Goal: Information Seeking & Learning: Learn about a topic

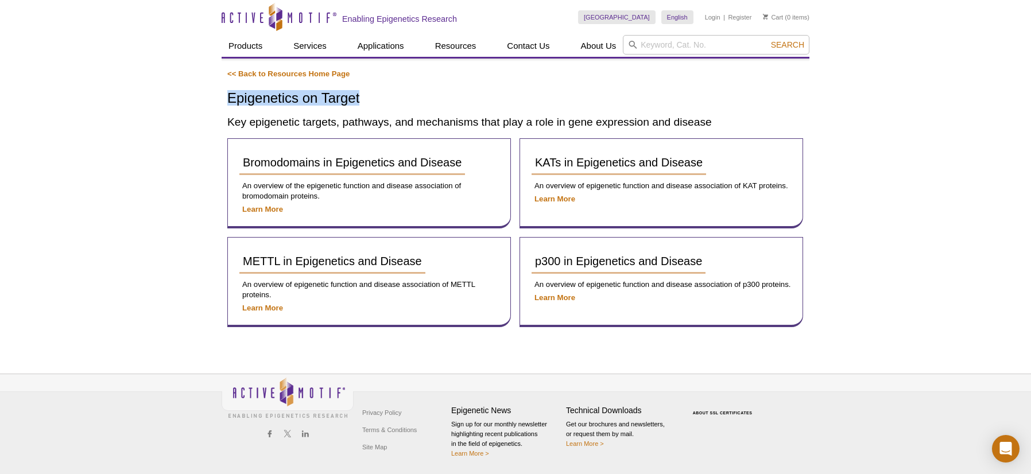
drag, startPoint x: 366, startPoint y: 96, endPoint x: 228, endPoint y: 101, distance: 137.3
click at [227, 102] on div "<< Back to Resources Home Page Epigenetics on Target Key epigenetic targets, pa…" at bounding box center [516, 198] width 588 height 258
click at [514, 80] on div "<< Back to Resources Home Page Epigenetics on Target Key epigenetic targets, pa…" at bounding box center [515, 198] width 576 height 258
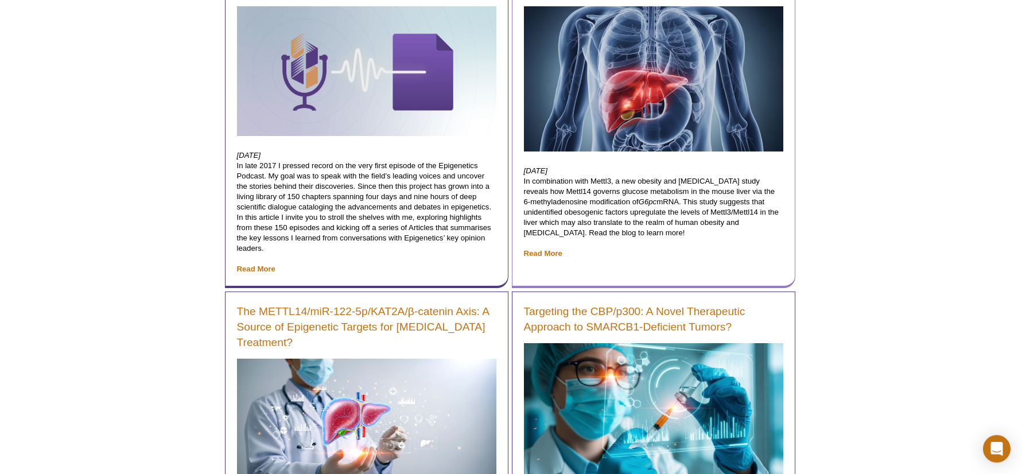
scroll to position [331, 0]
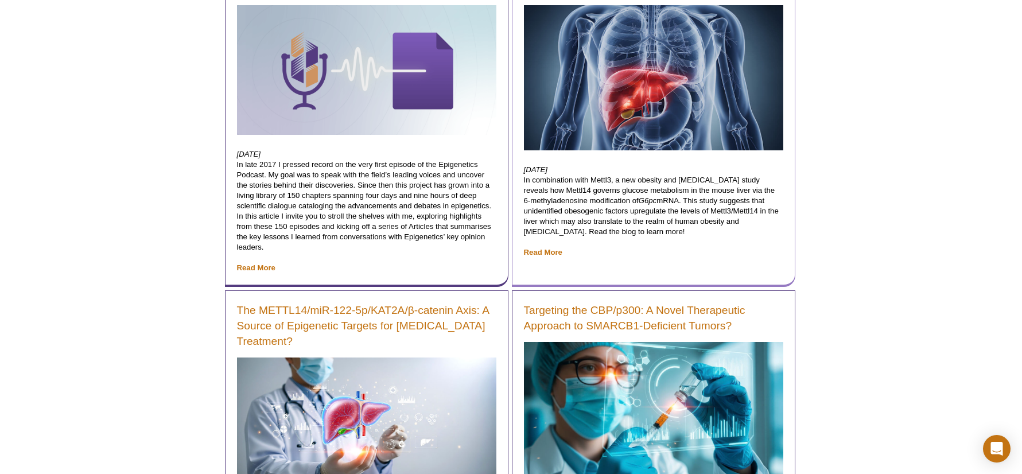
click at [635, 223] on p "September 18, 2025 In combination with Mettl3, a new obesity and type 2 diabete…" at bounding box center [653, 211] width 259 height 93
drag, startPoint x: 661, startPoint y: 234, endPoint x: 535, endPoint y: 186, distance: 135.2
click at [535, 186] on p "September 18, 2025 In combination with Mettl3, a new obesity and type 2 diabete…" at bounding box center [653, 211] width 259 height 93
click at [576, 203] on p "September 18, 2025 In combination with Mettl3, a new obesity and type 2 diabete…" at bounding box center [653, 211] width 259 height 93
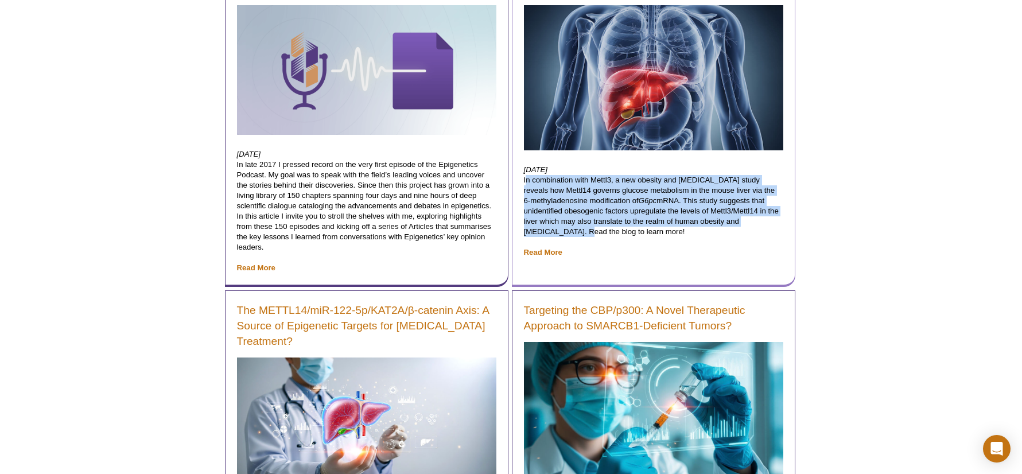
drag, startPoint x: 555, startPoint y: 234, endPoint x: 518, endPoint y: 181, distance: 63.9
click at [518, 181] on div "How Mettl14 Governs Glucose Metabolism via the 6-Methyladenosine Modification o…" at bounding box center [654, 121] width 284 height 334
copy p "In combination with Mettl3, a new obesity and type 2 diabetes study reveals how…"
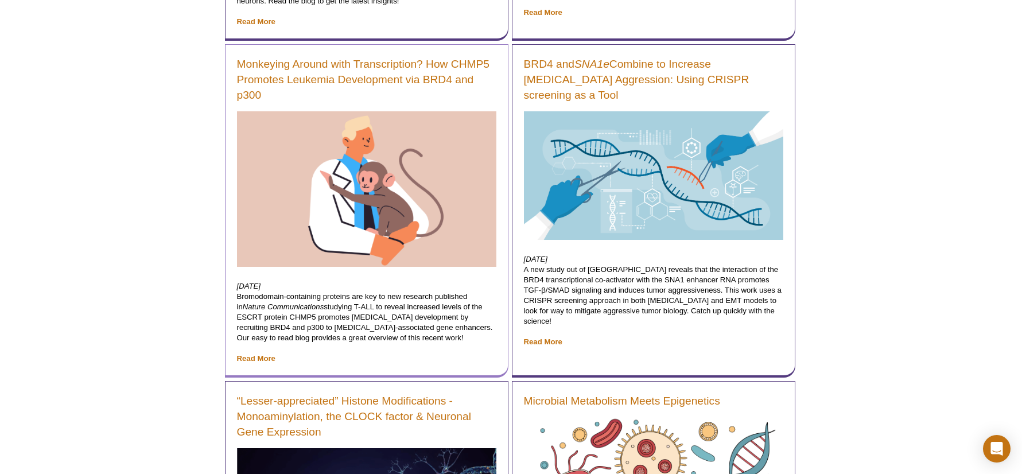
scroll to position [1231, 0]
click at [394, 348] on p "August 12, 2025 Bromodomain-containing proteins are key to new research publish…" at bounding box center [366, 322] width 259 height 83
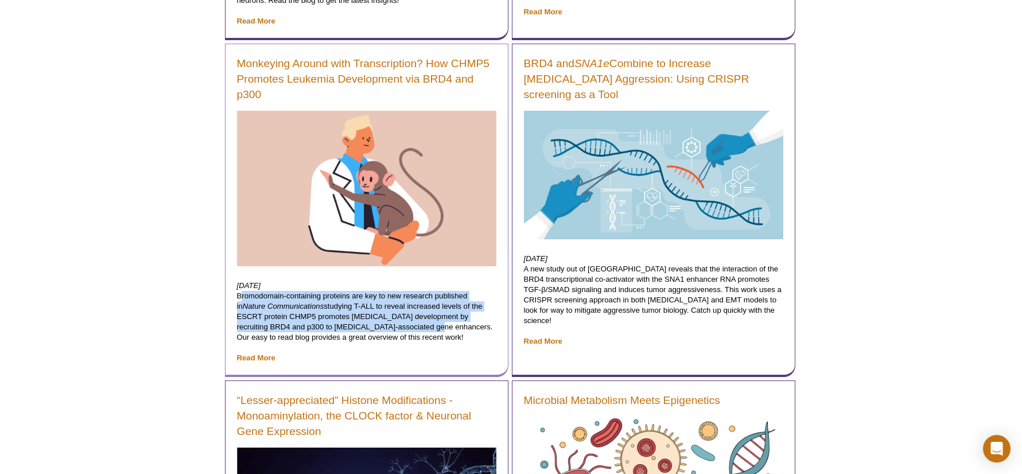
drag, startPoint x: 398, startPoint y: 328, endPoint x: 236, endPoint y: 301, distance: 164.7
click at [236, 301] on div "Monkeying Around with Transcription? How CHMP5 Promotes Leukemia Development vi…" at bounding box center [367, 211] width 284 height 334
copy p "Bromodomain-containing proteins are key to new research published in Nature Com…"
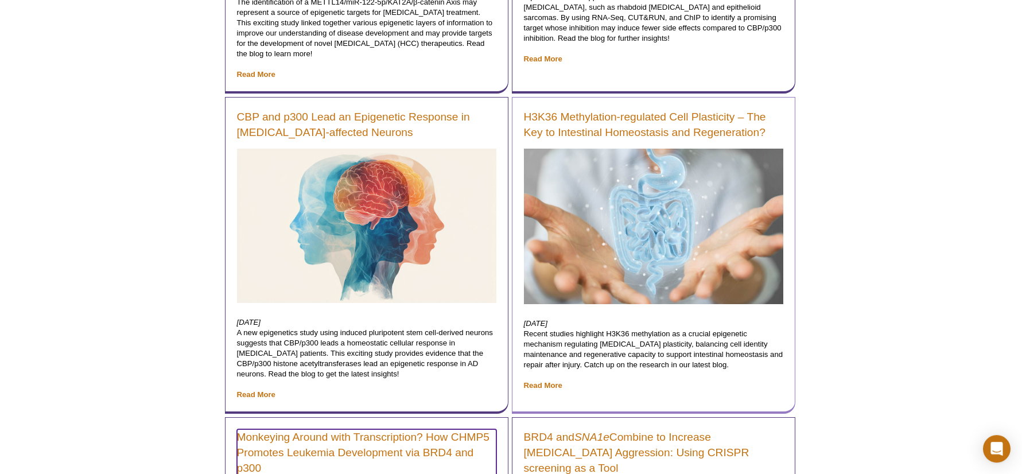
scroll to position [909, 0]
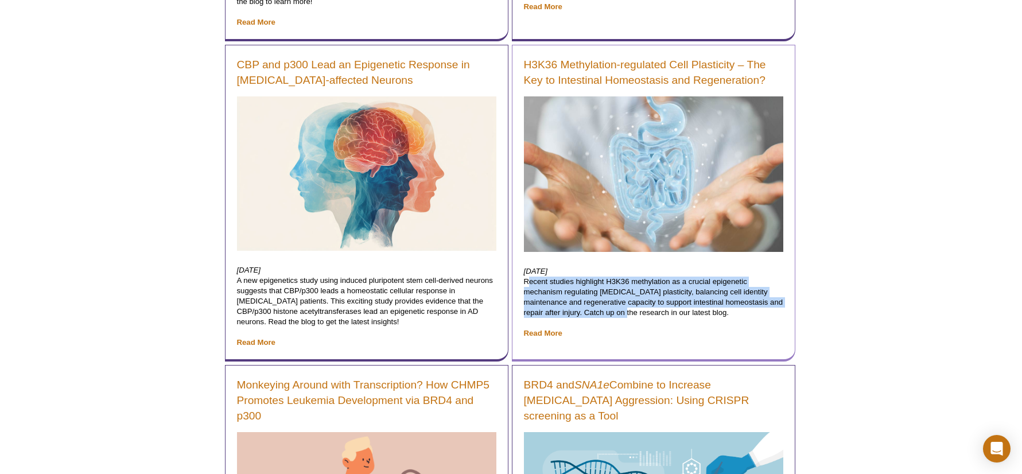
drag, startPoint x: 582, startPoint y: 313, endPoint x: 525, endPoint y: 284, distance: 63.9
click at [525, 284] on p "August 26, 2025 Recent studies highlight H3K36 methylation as a crucial epigene…" at bounding box center [653, 302] width 259 height 72
copy p "Recent studies highlight H3K36 methylation as a crucial epigenetic mechanism re…"
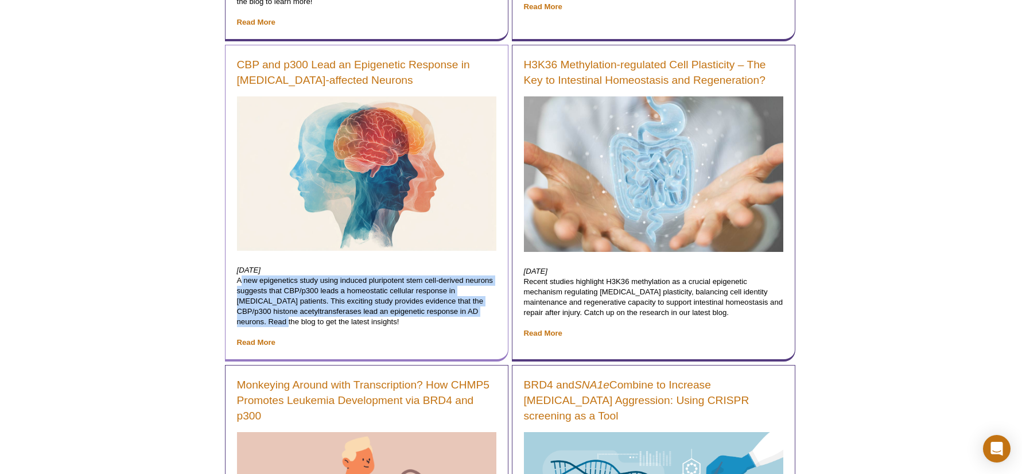
drag, startPoint x: 266, startPoint y: 324, endPoint x: 233, endPoint y: 286, distance: 50.1
click at [233, 285] on div "CBP and p300 Lead an Epigenetic Response in Alzheimer's Disease-affected Neuron…" at bounding box center [367, 203] width 284 height 317
copy p "A new epigenetics study using induced pluripotent stem cell-derived neurons sug…"
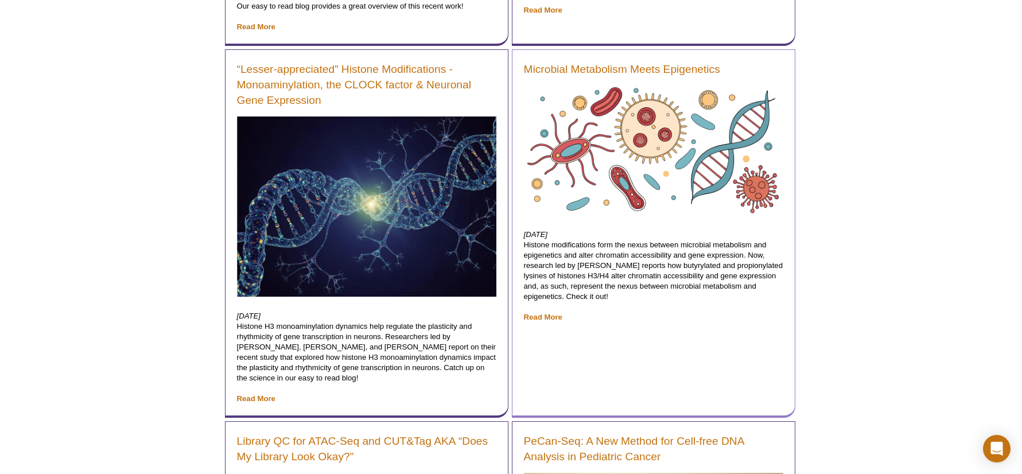
scroll to position [1571, 0]
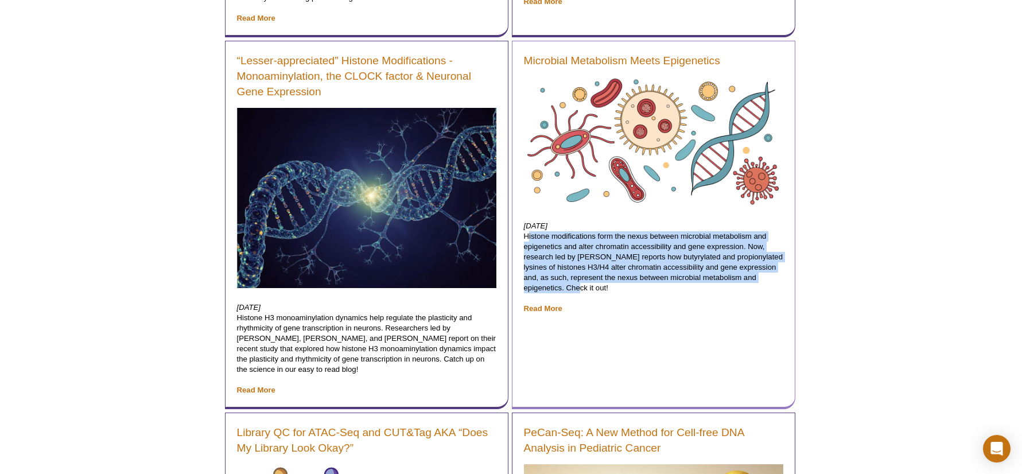
drag, startPoint x: 563, startPoint y: 289, endPoint x: 526, endPoint y: 239, distance: 62.5
click at [526, 238] on p "July 21, 2025 Histone modifications form the nexus between microbial metabolism…" at bounding box center [653, 267] width 259 height 93
copy p "Histone modifications form the nexus between microbial metabolism and epigeneti…"
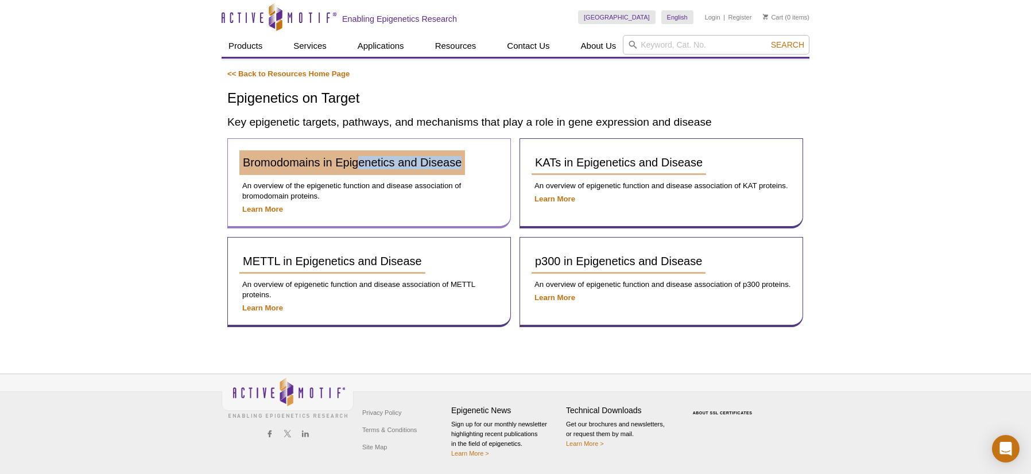
drag, startPoint x: 469, startPoint y: 161, endPoint x: 357, endPoint y: 160, distance: 111.9
click at [357, 160] on div "Bromodomains in Epigenetics and Disease" at bounding box center [368, 166] width 259 height 33
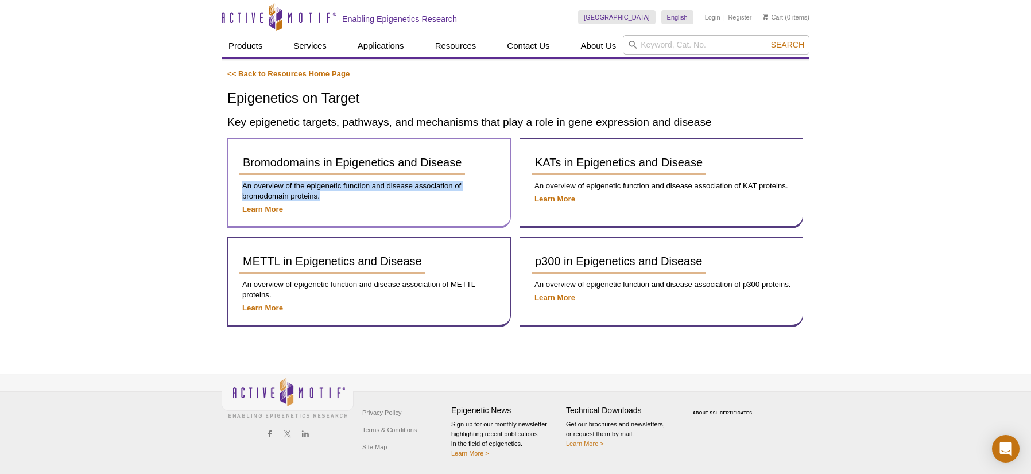
drag, startPoint x: 327, startPoint y: 196, endPoint x: 238, endPoint y: 184, distance: 89.7
click at [238, 184] on div "Bromodomains in Epigenetics and Disease An overview of the epigenetic function …" at bounding box center [369, 183] width 284 height 90
copy p "An overview of the epigenetic function and disease association of bromodomain p…"
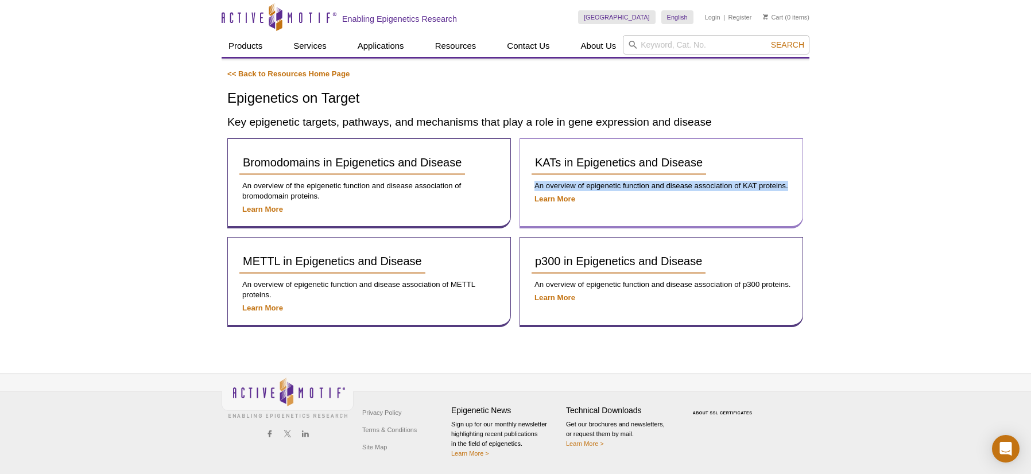
drag, startPoint x: 534, startPoint y: 185, endPoint x: 795, endPoint y: 188, distance: 260.1
click at [795, 188] on div "KATs in Epigenetics and Disease An overview of epigenetic function and disease …" at bounding box center [662, 183] width 284 height 90
copy p "An overview of epigenetic function and disease association of KAT proteins."
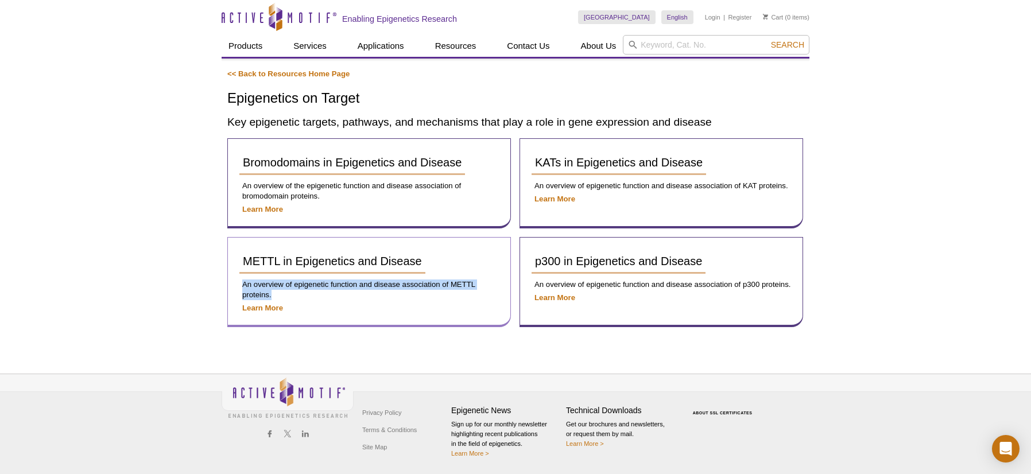
drag, startPoint x: 299, startPoint y: 290, endPoint x: 238, endPoint y: 284, distance: 61.7
click at [238, 284] on div "METTL in Epigenetics and Disease An overview of epigenetic function and disease…" at bounding box center [369, 282] width 284 height 90
copy p "An overview of epigenetic function and disease association of METTL proteins."
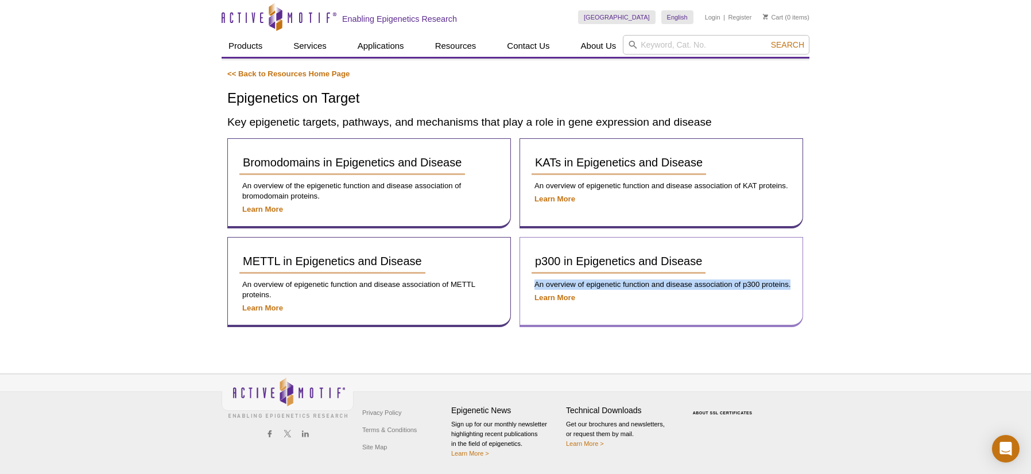
drag, startPoint x: 533, startPoint y: 280, endPoint x: 792, endPoint y: 285, distance: 259.0
click at [793, 285] on div "p300 in Epigenetics and Disease An overview of epigenetic function and disease …" at bounding box center [662, 282] width 284 height 90
copy p "An overview of epigenetic function and disease association of p300 proteins."
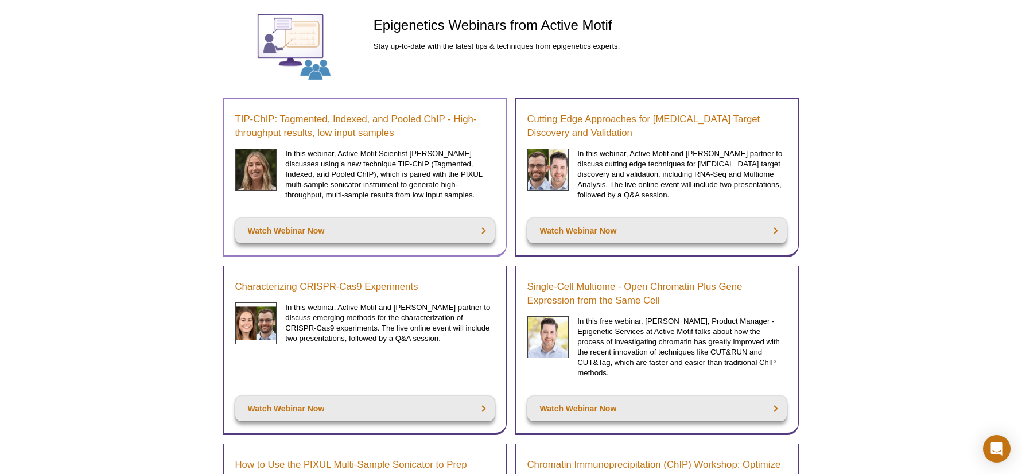
scroll to position [116, 0]
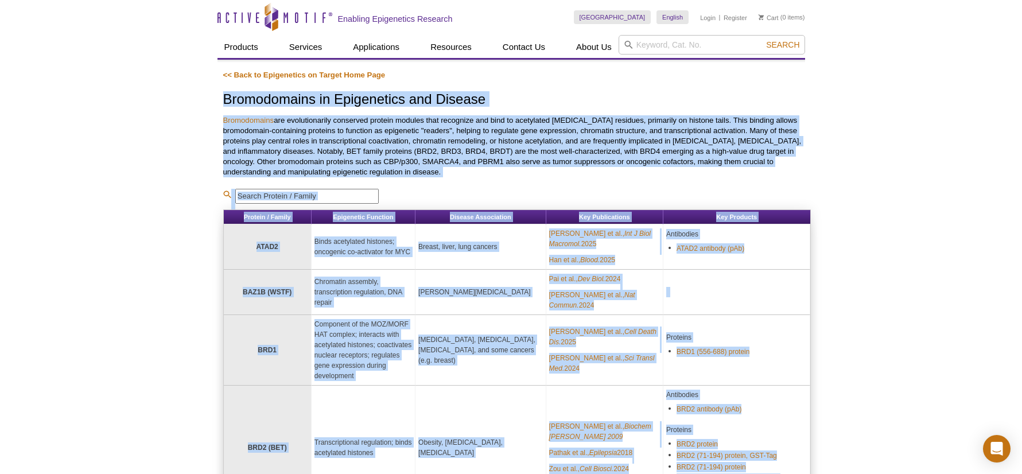
drag, startPoint x: 212, startPoint y: 97, endPoint x: 441, endPoint y: 91, distance: 229.1
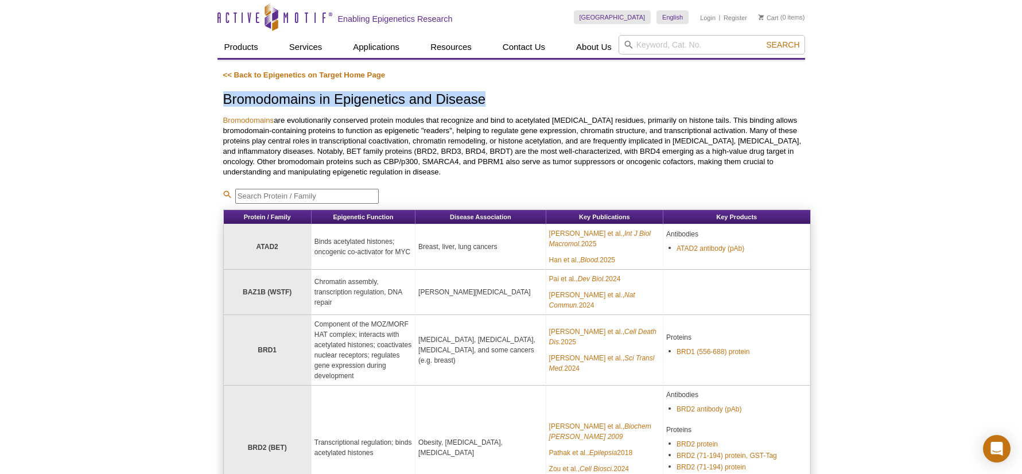
drag, startPoint x: 497, startPoint y: 96, endPoint x: 226, endPoint y: 103, distance: 271.0
click at [226, 103] on h1 "Bromodomains in Epigenetics and Disease" at bounding box center [517, 100] width 588 height 17
copy h1 "Bromodomains in Epigenetics and Disease"
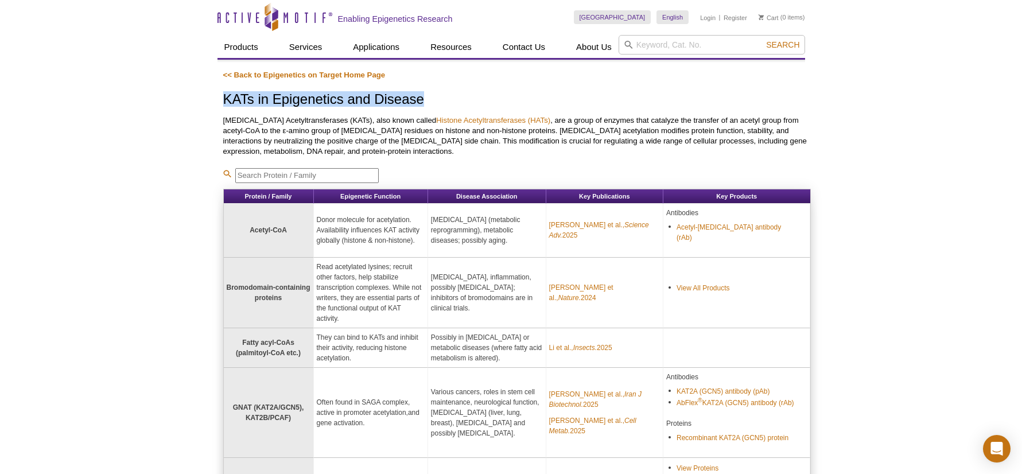
drag, startPoint x: 443, startPoint y: 100, endPoint x: 223, endPoint y: 96, distance: 219.3
click at [223, 96] on h1 "KATs in Epigenetics and Disease" at bounding box center [517, 100] width 588 height 17
copy h1 "KATs in Epigenetics and Disease"
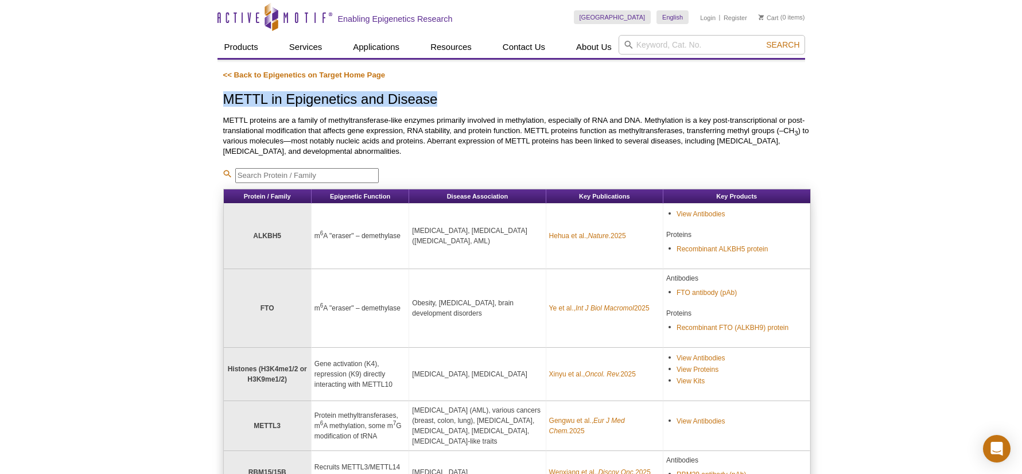
drag, startPoint x: 450, startPoint y: 99, endPoint x: 227, endPoint y: 98, distance: 223.3
click at [227, 98] on h1 "METTL in Epigenetics and Disease" at bounding box center [517, 100] width 588 height 17
copy h1 "METTL in Epigenetics and Disease"
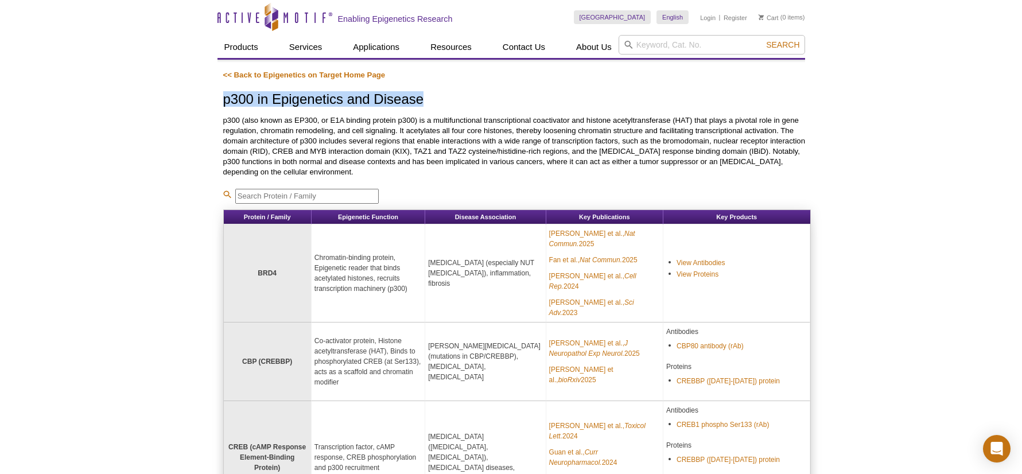
drag, startPoint x: 419, startPoint y: 97, endPoint x: 222, endPoint y: 100, distance: 197.5
copy h1 "p300 in Epigenetics and Disease"
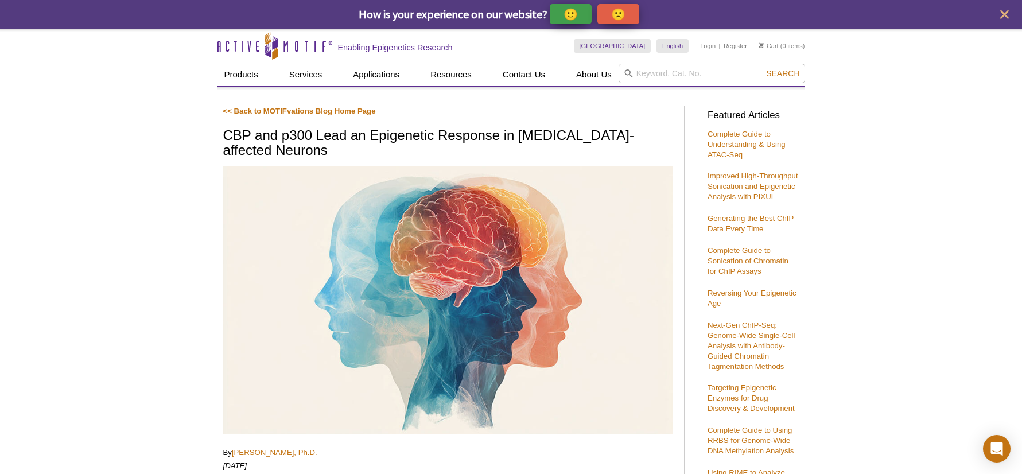
drag, startPoint x: 336, startPoint y: 152, endPoint x: 220, endPoint y: 137, distance: 116.9
copy h1 "CBP and p300 Lead an Epigenetic Response in [MEDICAL_DATA]-affected Neurons"
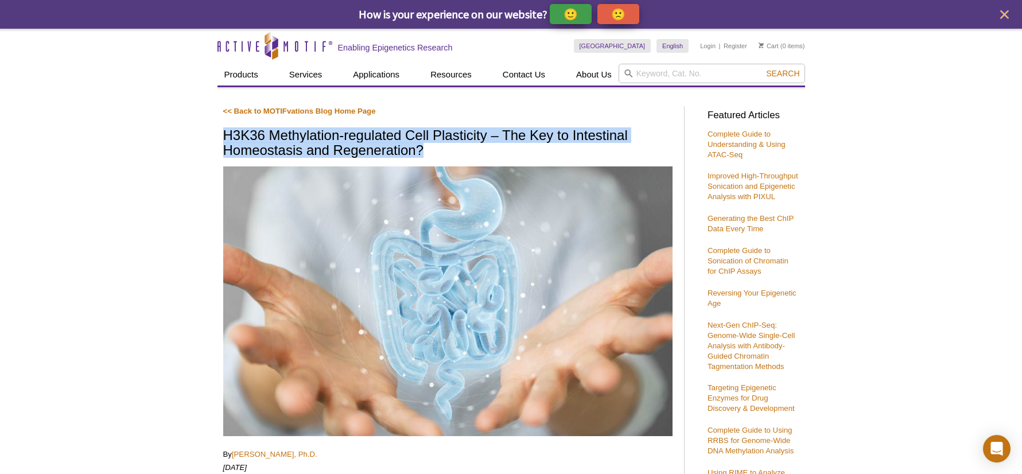
drag, startPoint x: 386, startPoint y: 143, endPoint x: 227, endPoint y: 138, distance: 159.1
click at [227, 138] on h1 "H3K36 Methylation-regulated Cell Plasticity – The Key to Intestinal Homeostasis…" at bounding box center [447, 144] width 449 height 32
copy h1 "H3K36 Methylation-regulated Cell Plasticity – The Key to Intestinal Homeostasis…"
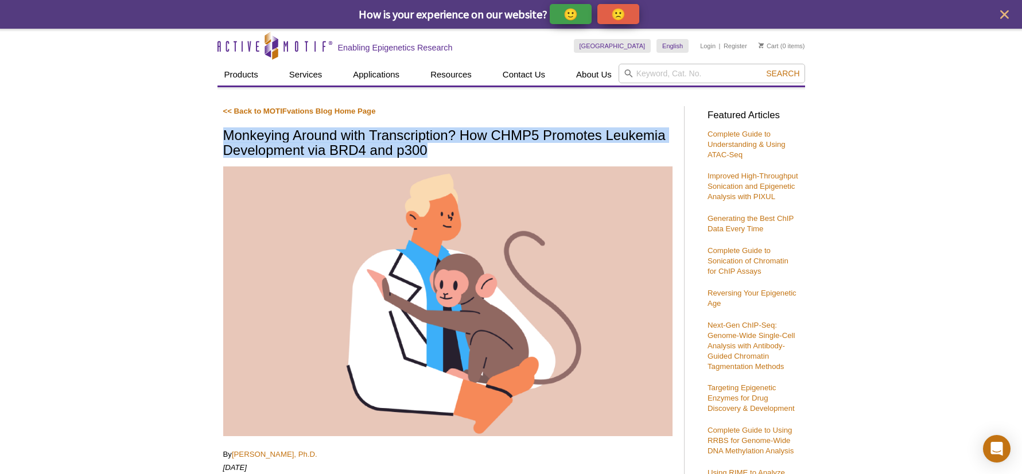
drag, startPoint x: 439, startPoint y: 148, endPoint x: 222, endPoint y: 133, distance: 217.5
copy h1 "Monkeying Around with Transcription? How CHMP5 Promotes Leukemia Development vi…"
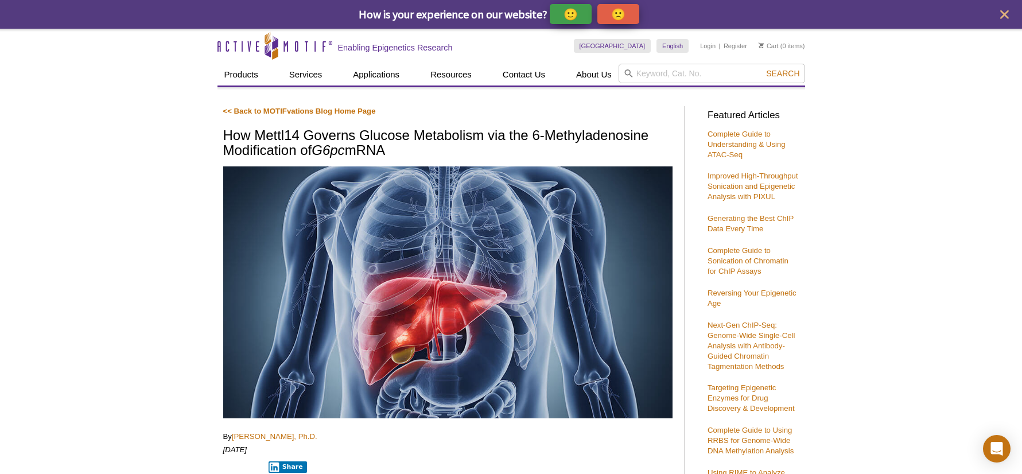
drag, startPoint x: 390, startPoint y: 147, endPoint x: 224, endPoint y: 134, distance: 165.9
click at [226, 134] on h1 "How Mettl14 Governs Glucose Metabolism via the 6-Methyladenosine Modification o…" at bounding box center [447, 144] width 449 height 32
copy h1 "How Mettl14 Governs Glucose Metabolism via the 6-Methyladenosine Modification o…"
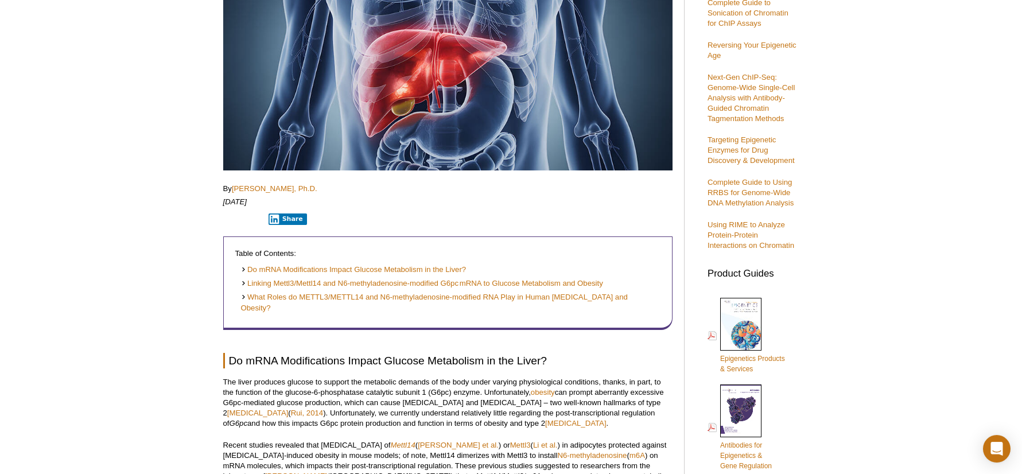
scroll to position [312, 0]
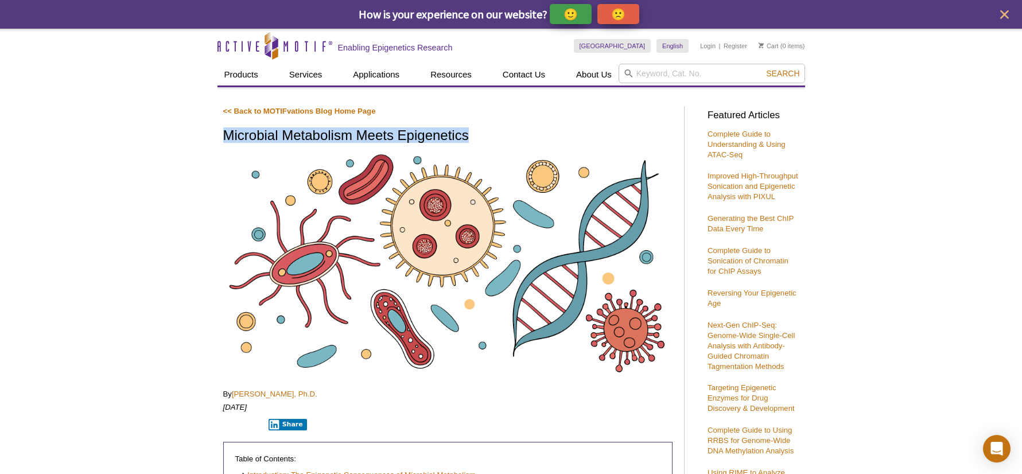
drag, startPoint x: 222, startPoint y: 134, endPoint x: 478, endPoint y: 143, distance: 255.6
copy h1 "Microbial Metabolism Meets Epigenetics"
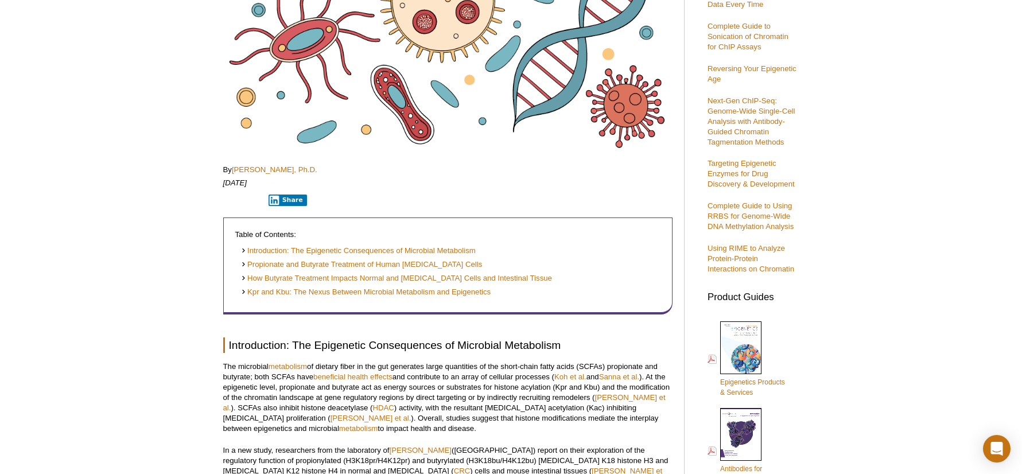
scroll to position [138, 0]
